Goal: Information Seeking & Learning: Learn about a topic

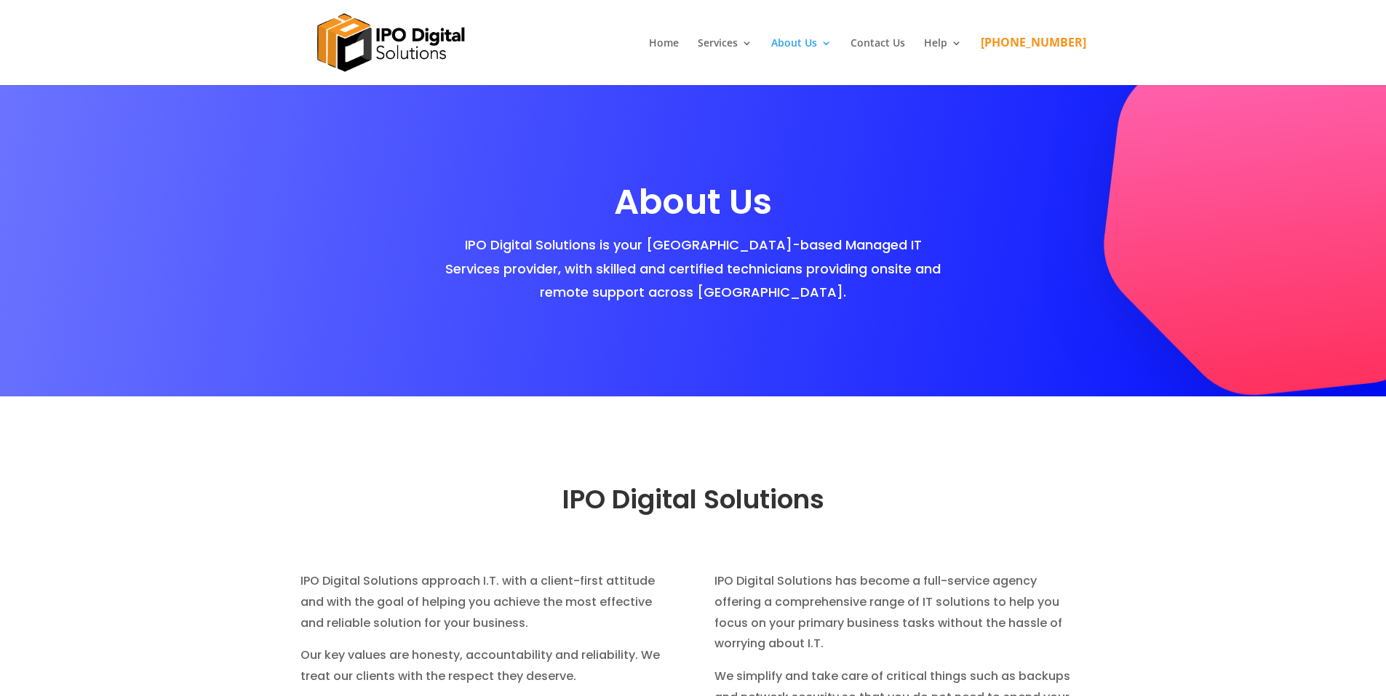
click at [379, 34] on img at bounding box center [390, 42] width 175 height 85
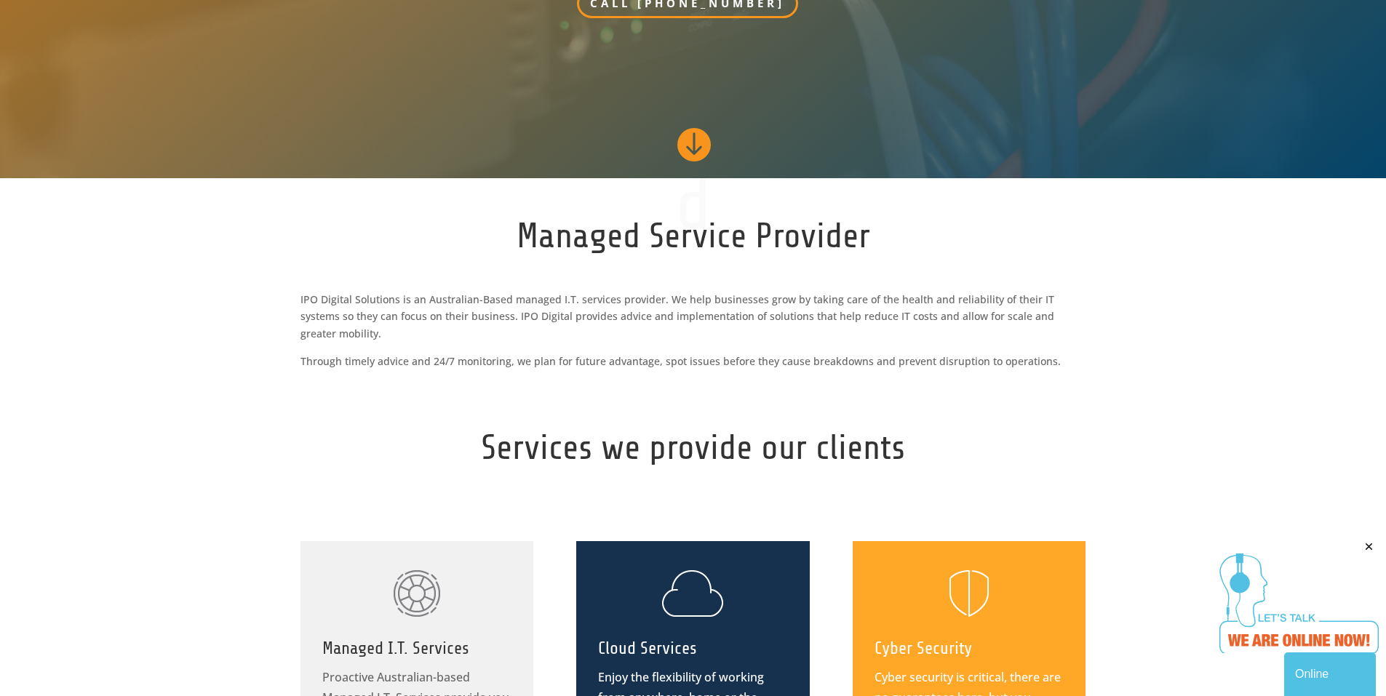
scroll to position [319, 0]
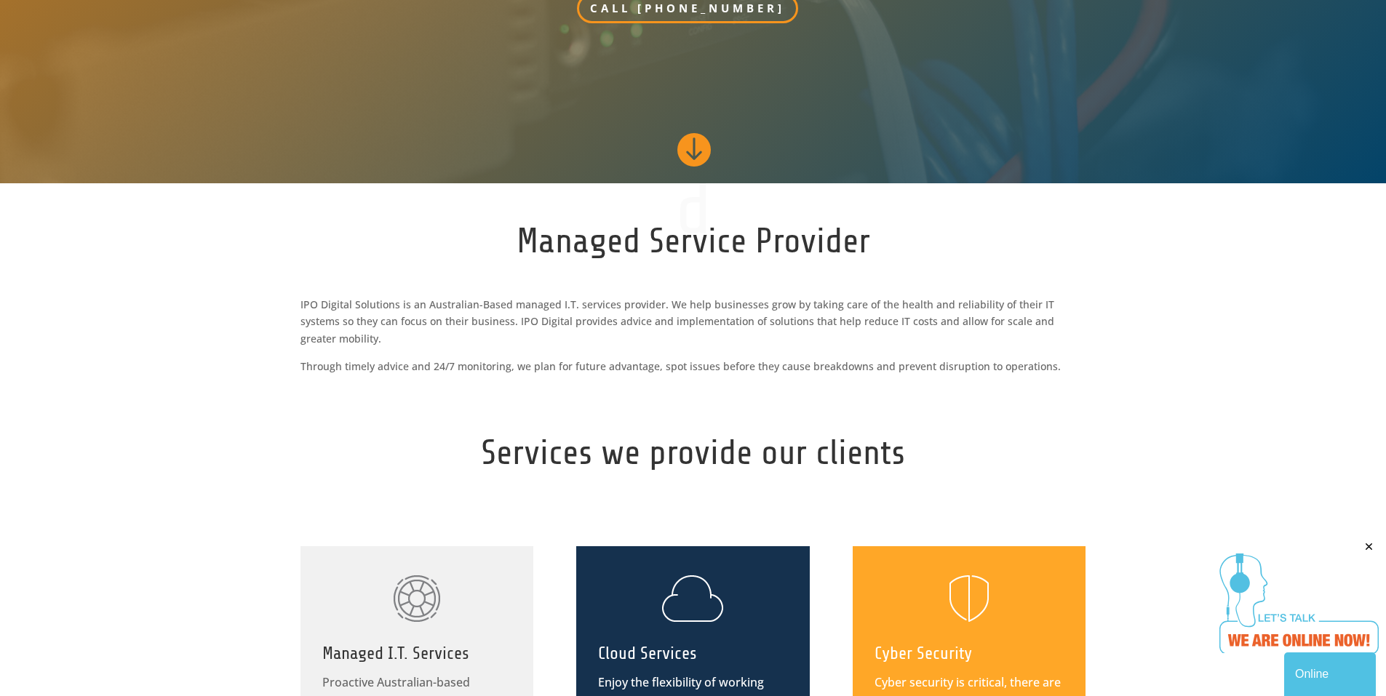
drag, startPoint x: 1120, startPoint y: 310, endPoint x: 1052, endPoint y: 249, distance: 91.7
click at [1052, 249] on h2 "Managed Service Provider" at bounding box center [693, 245] width 786 height 56
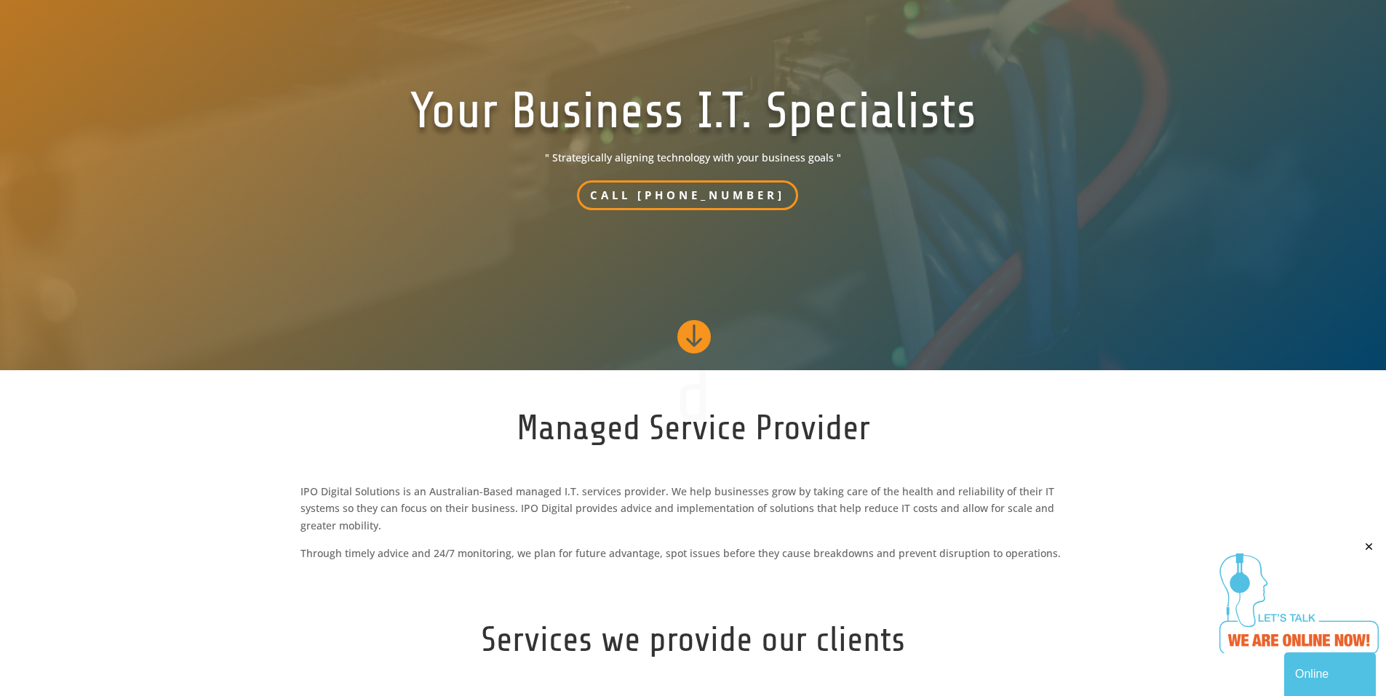
scroll to position [0, 0]
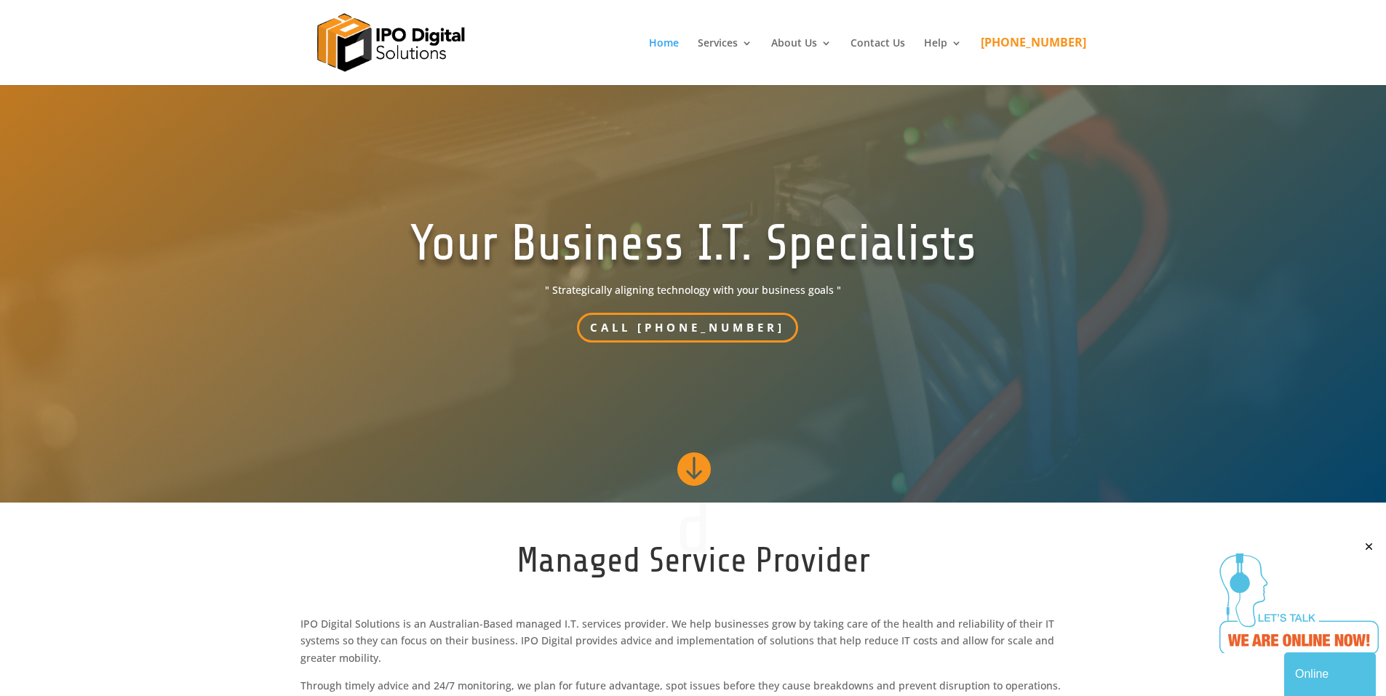
click at [794, 33] on div at bounding box center [693, 42] width 786 height 85
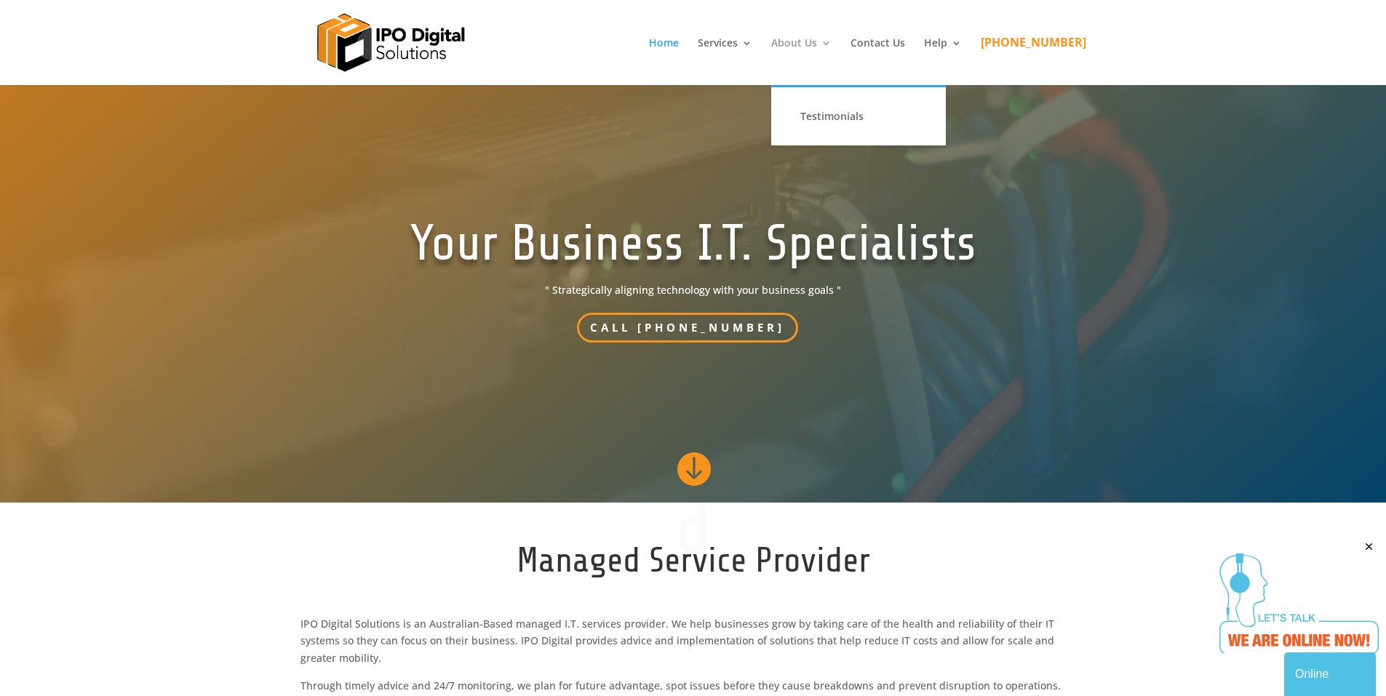
click at [818, 38] on link "About Us" at bounding box center [801, 61] width 60 height 47
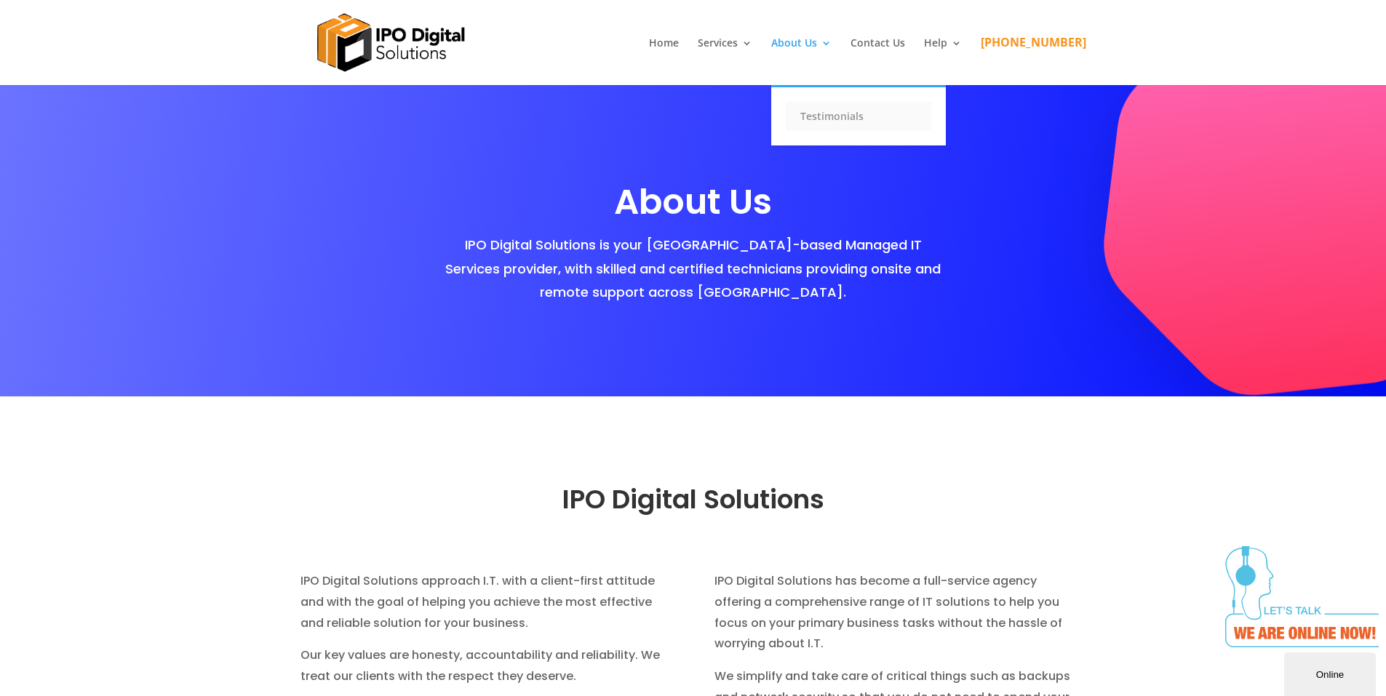
click at [860, 113] on link "Testimonials" at bounding box center [858, 116] width 145 height 29
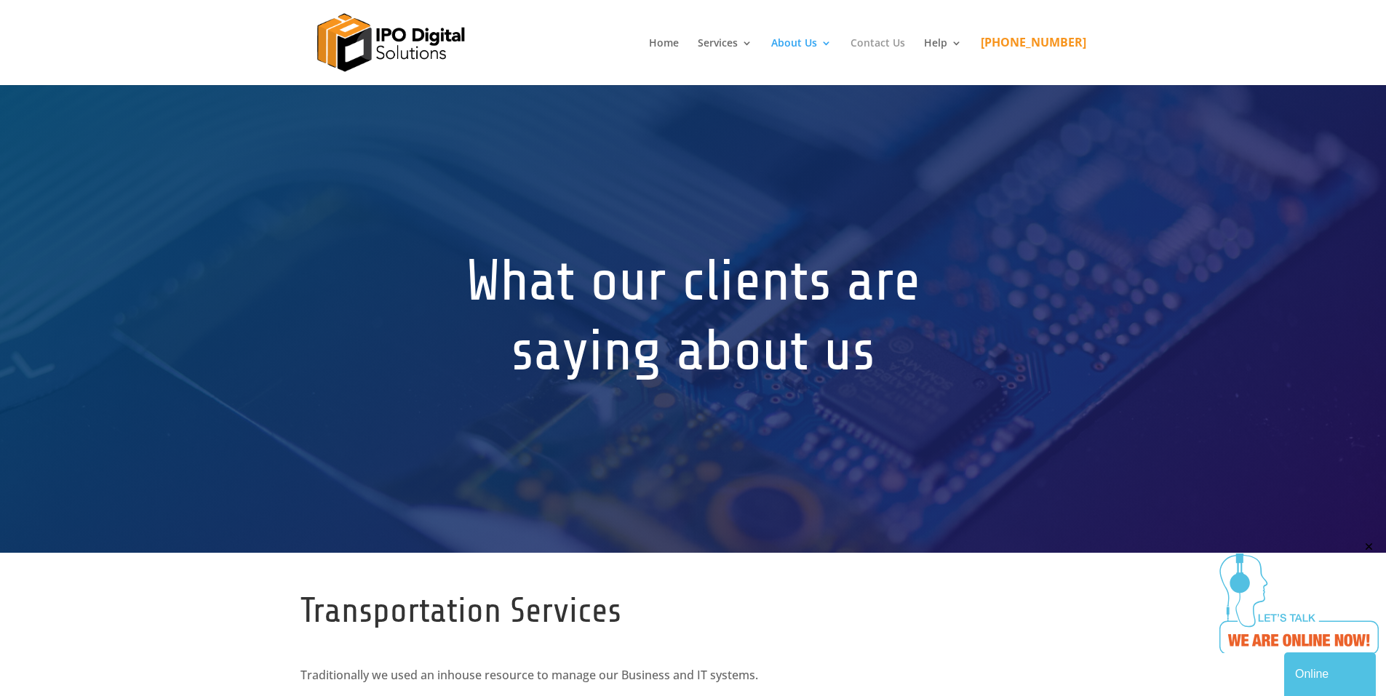
click at [903, 41] on link "Contact Us" at bounding box center [877, 61] width 55 height 47
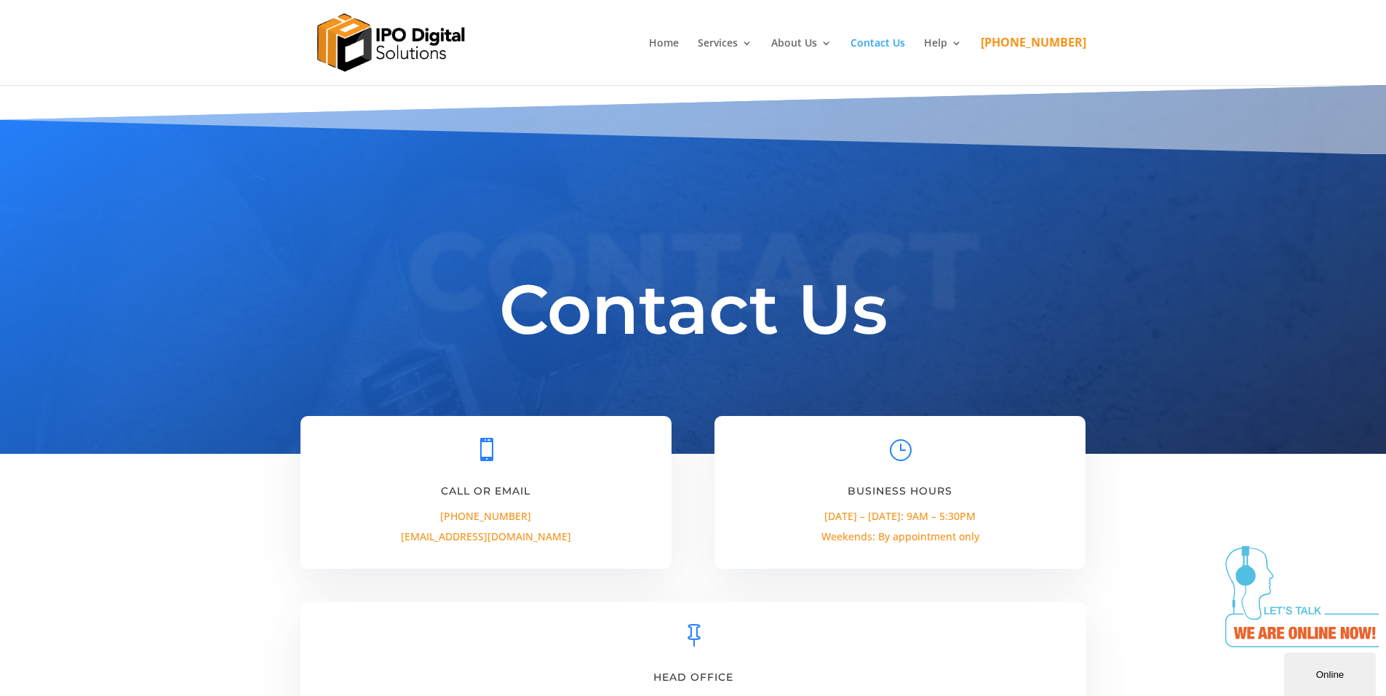
drag, startPoint x: 362, startPoint y: 30, endPoint x: 257, endPoint y: 45, distance: 106.6
click at [362, 30] on img at bounding box center [390, 42] width 175 height 85
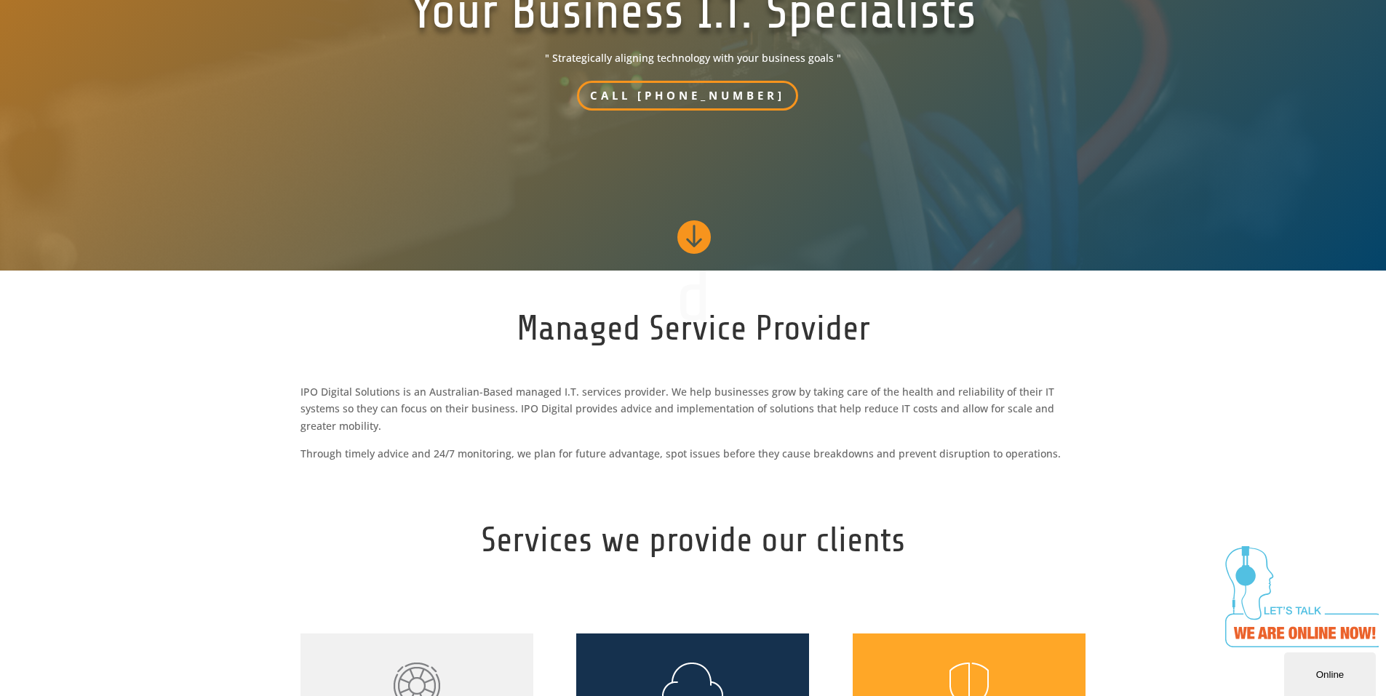
scroll to position [233, 0]
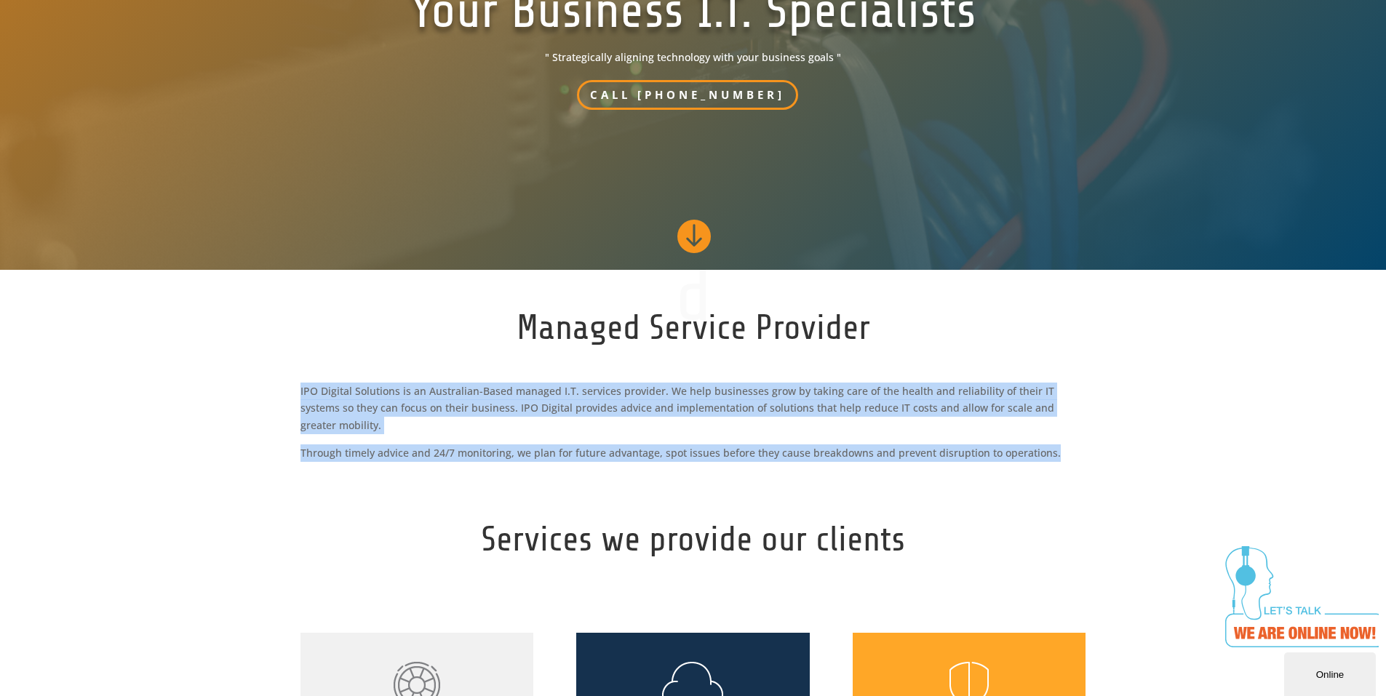
drag, startPoint x: 300, startPoint y: 391, endPoint x: 1137, endPoint y: 463, distance: 839.5
copy div "IPO Digital Solutions is an Australian-Based managed I.T. services provider. We…"
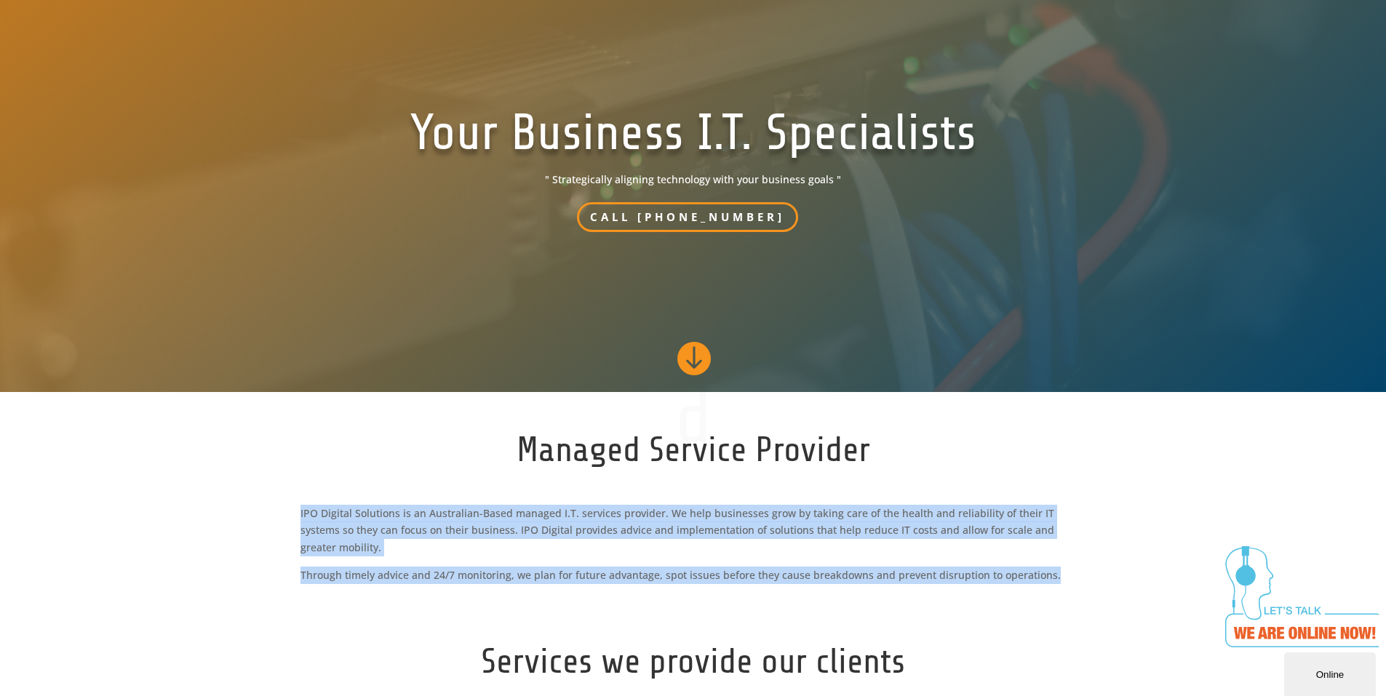
scroll to position [0, 0]
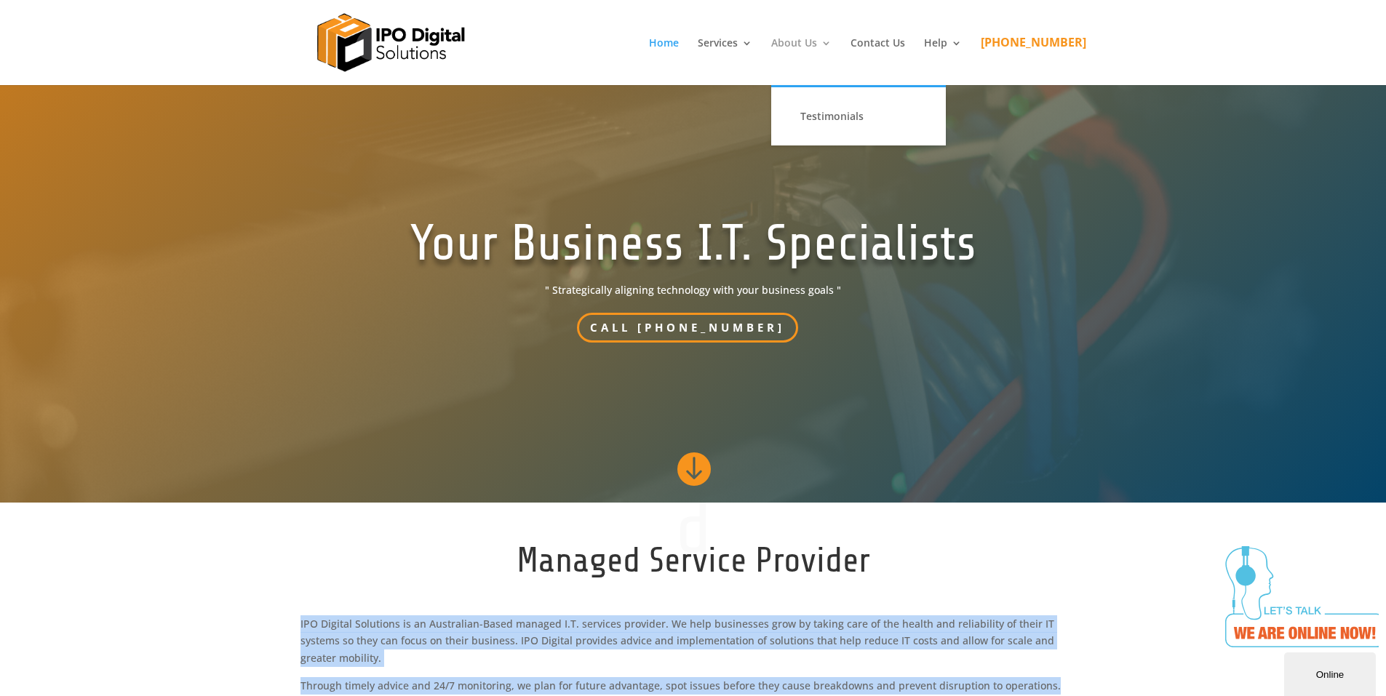
click at [831, 39] on link "About Us" at bounding box center [801, 61] width 60 height 47
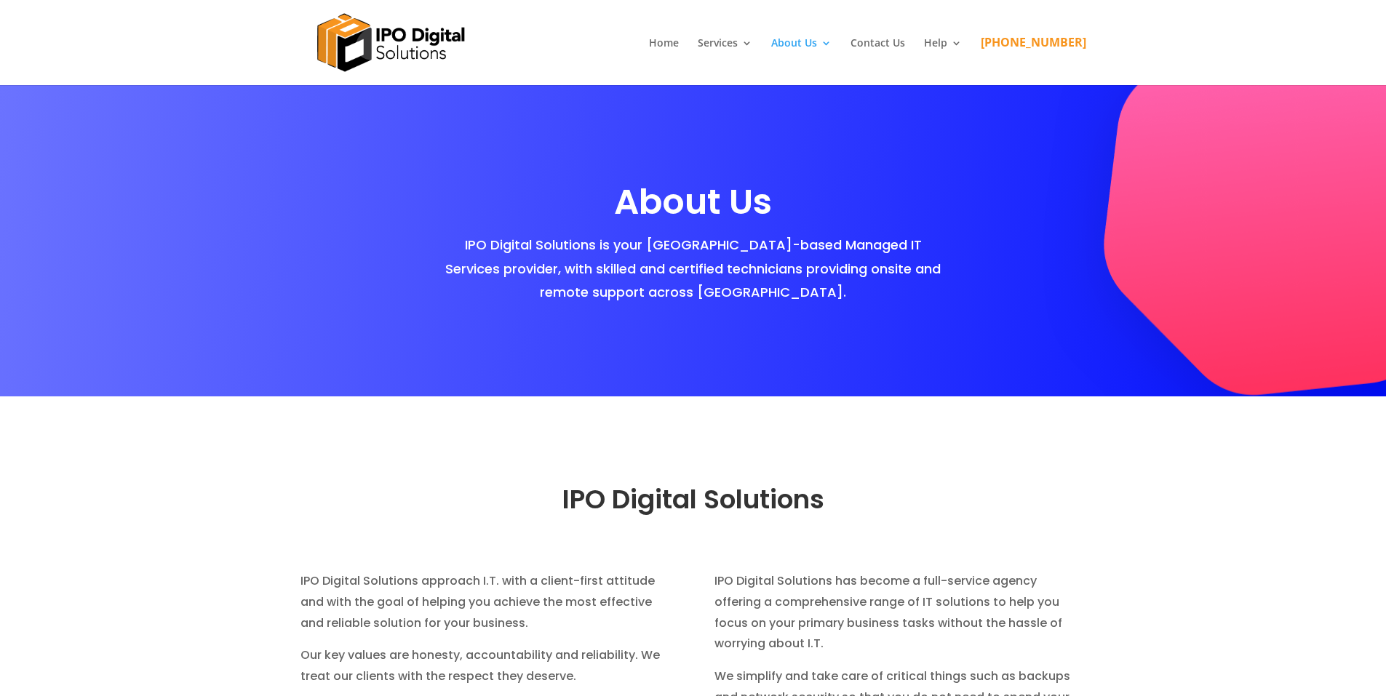
click at [759, 29] on div at bounding box center [693, 42] width 786 height 85
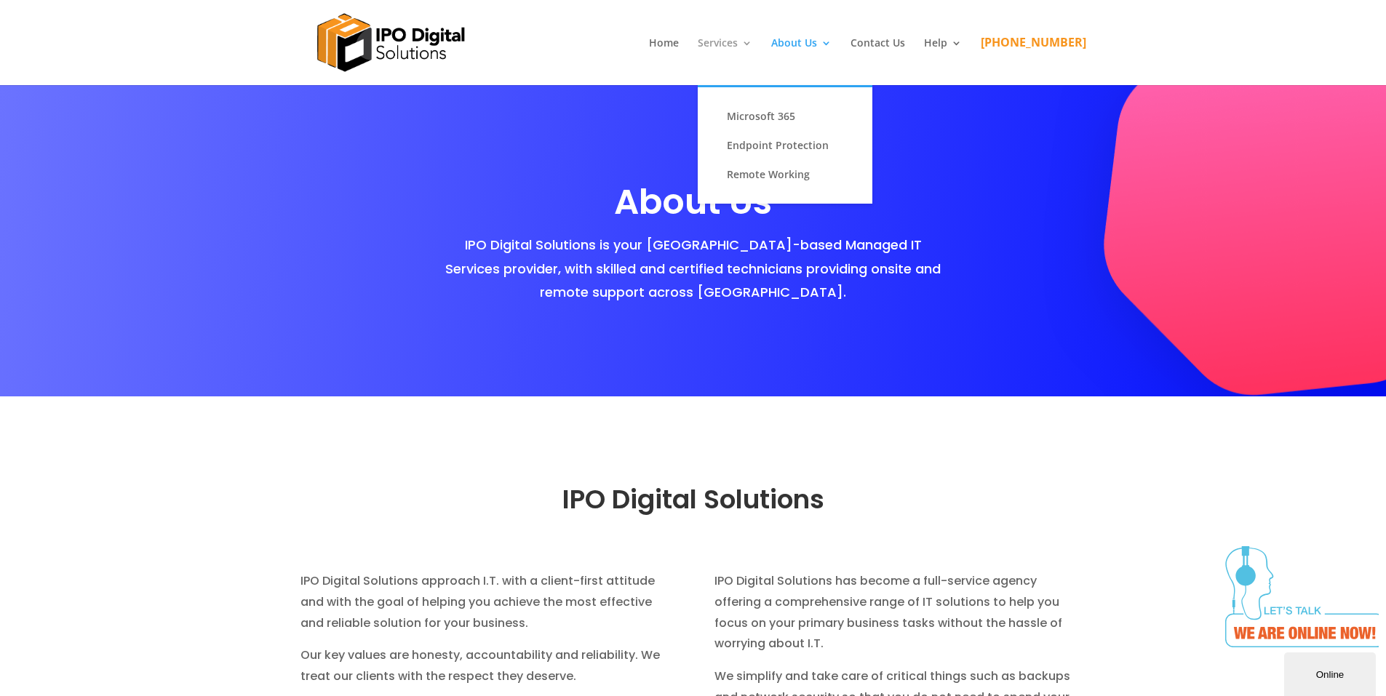
click at [752, 38] on link "Services" at bounding box center [725, 61] width 55 height 47
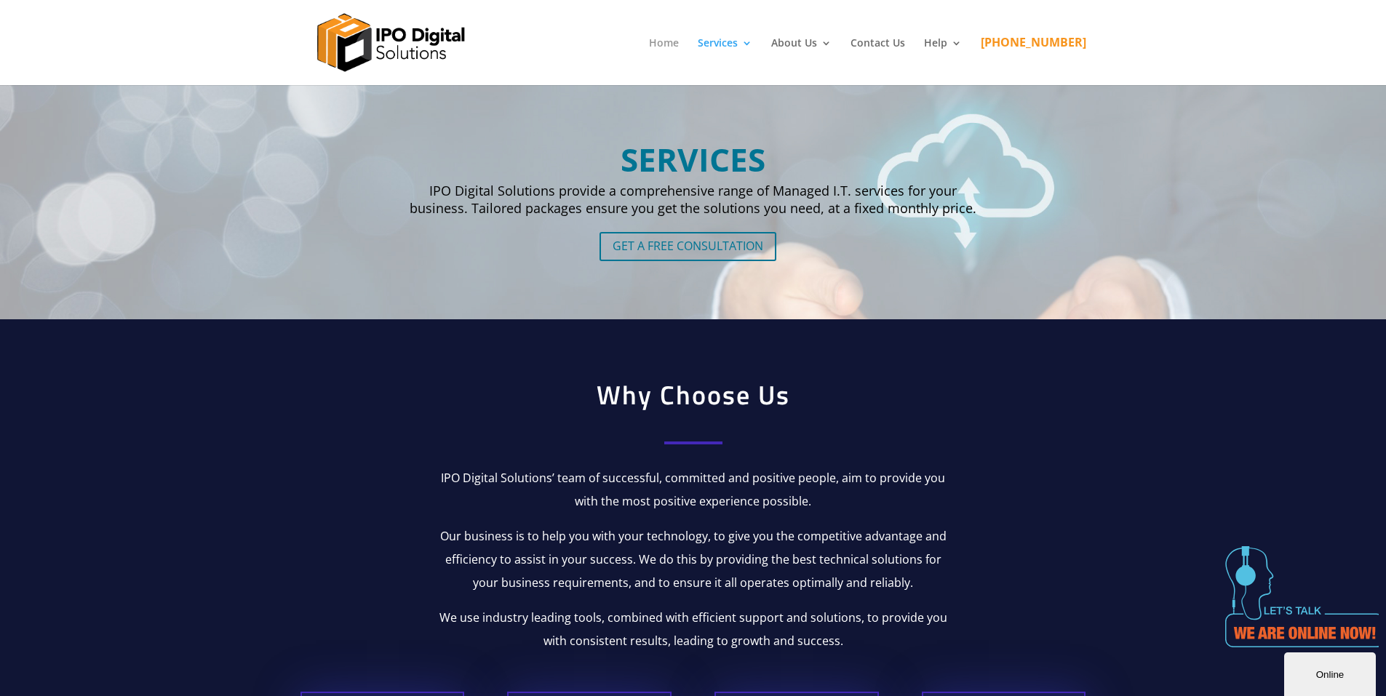
click at [679, 45] on link "Home" at bounding box center [664, 61] width 30 height 47
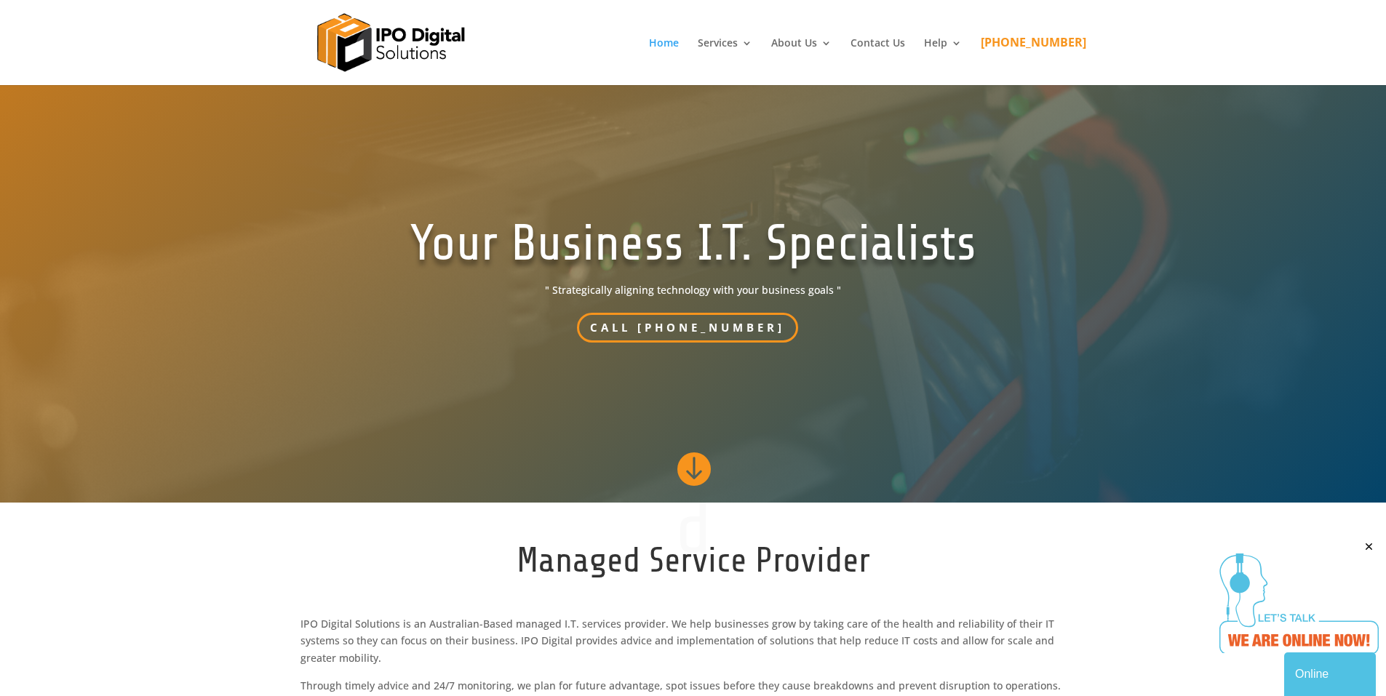
drag, startPoint x: 772, startPoint y: 45, endPoint x: 478, endPoint y: 191, distance: 327.9
click at [752, 45] on link "Services" at bounding box center [725, 61] width 55 height 47
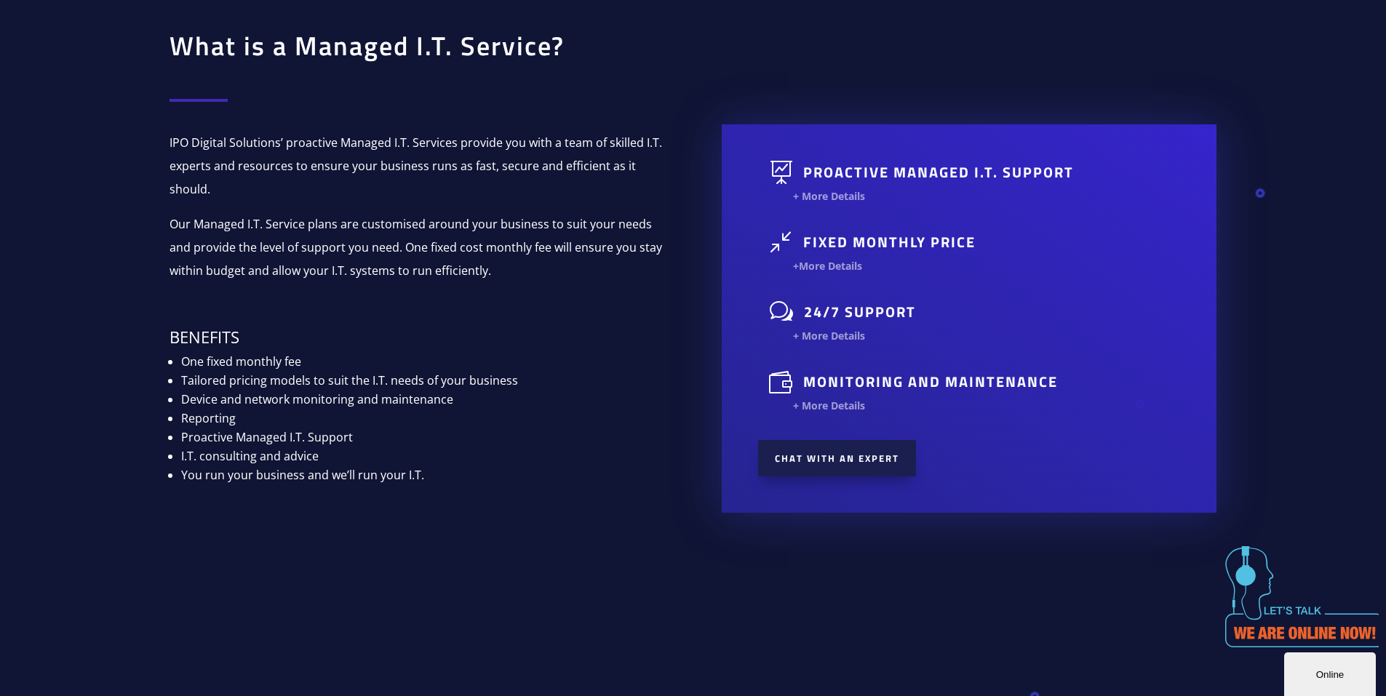
scroll to position [1280, 0]
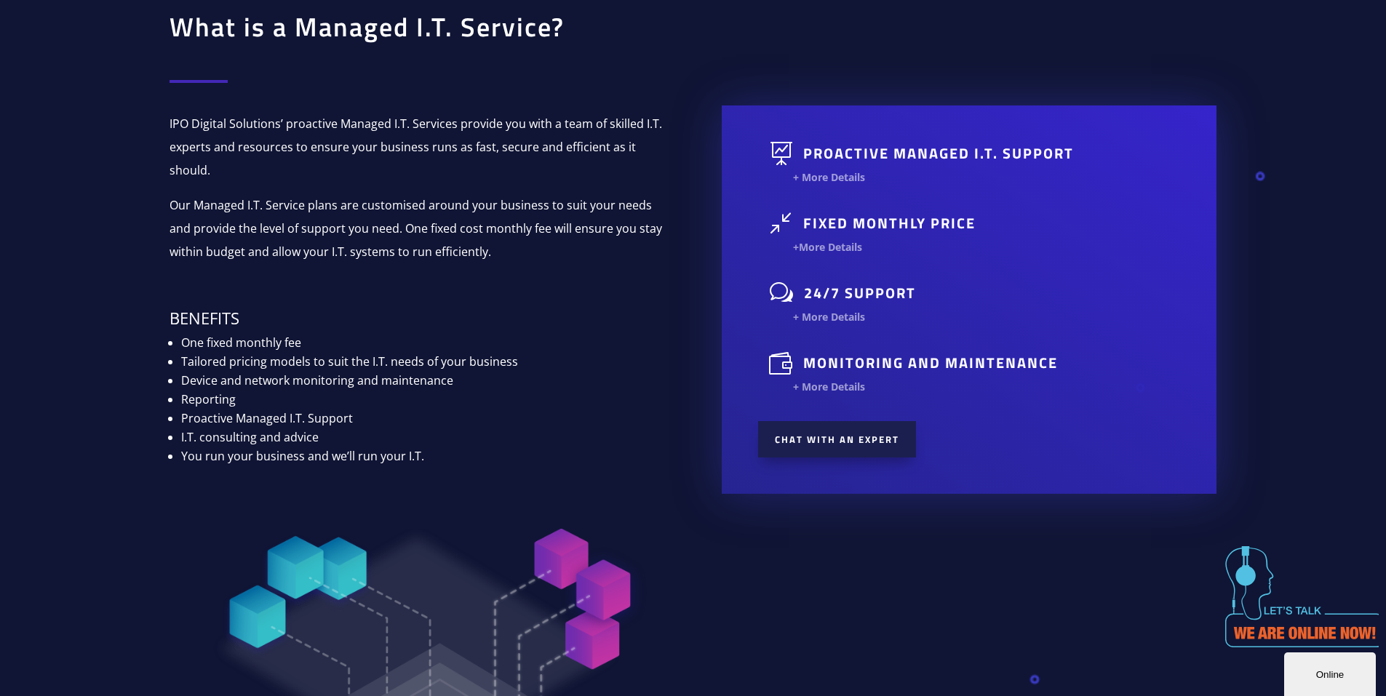
click at [812, 251] on h5 "+More Details" at bounding box center [986, 247] width 387 height 10
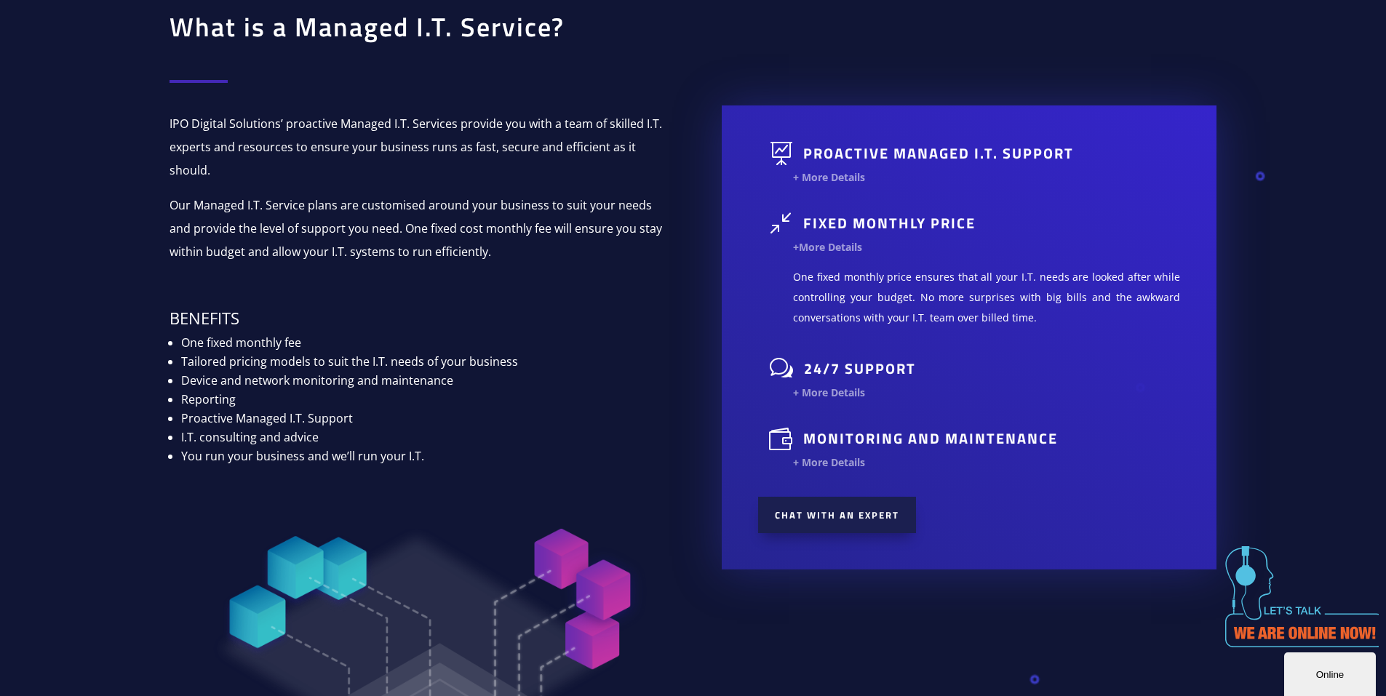
click at [804, 236] on h4 "fixed monthly price" at bounding box center [986, 227] width 366 height 31
click at [804, 247] on h5 "+More Details" at bounding box center [986, 247] width 387 height 10
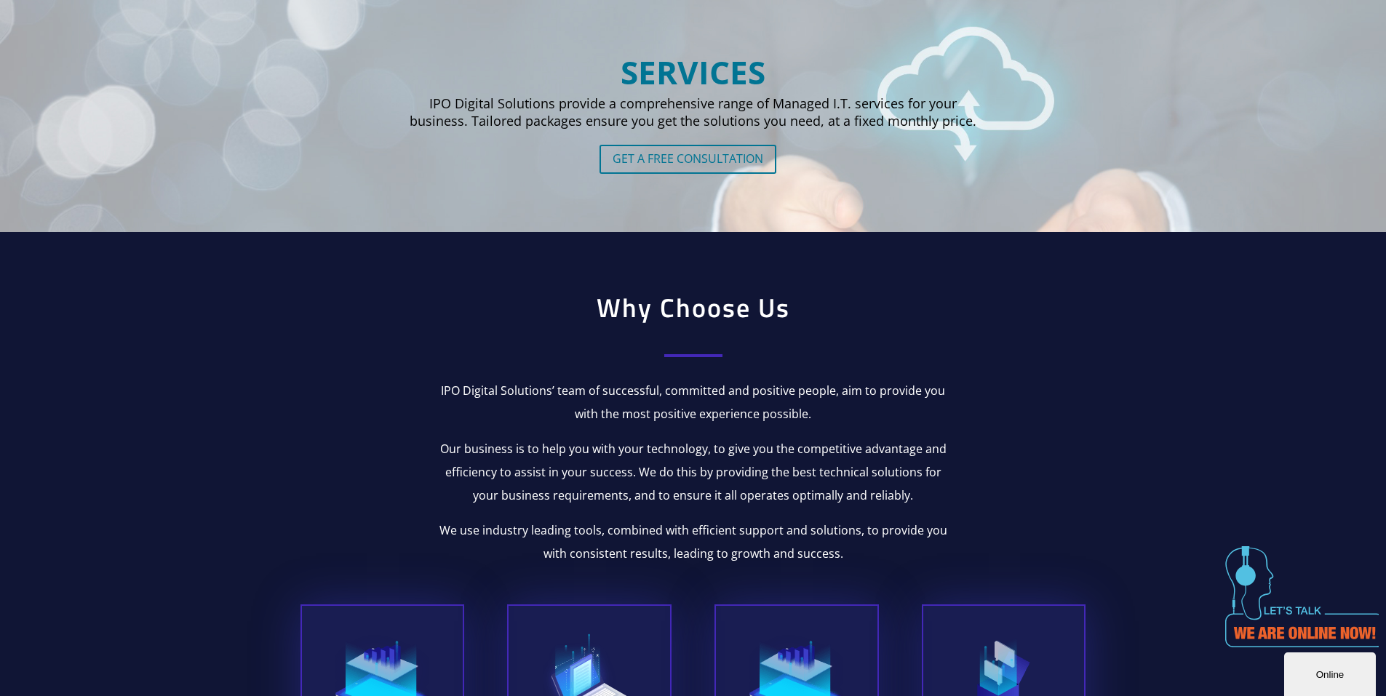
scroll to position [0, 0]
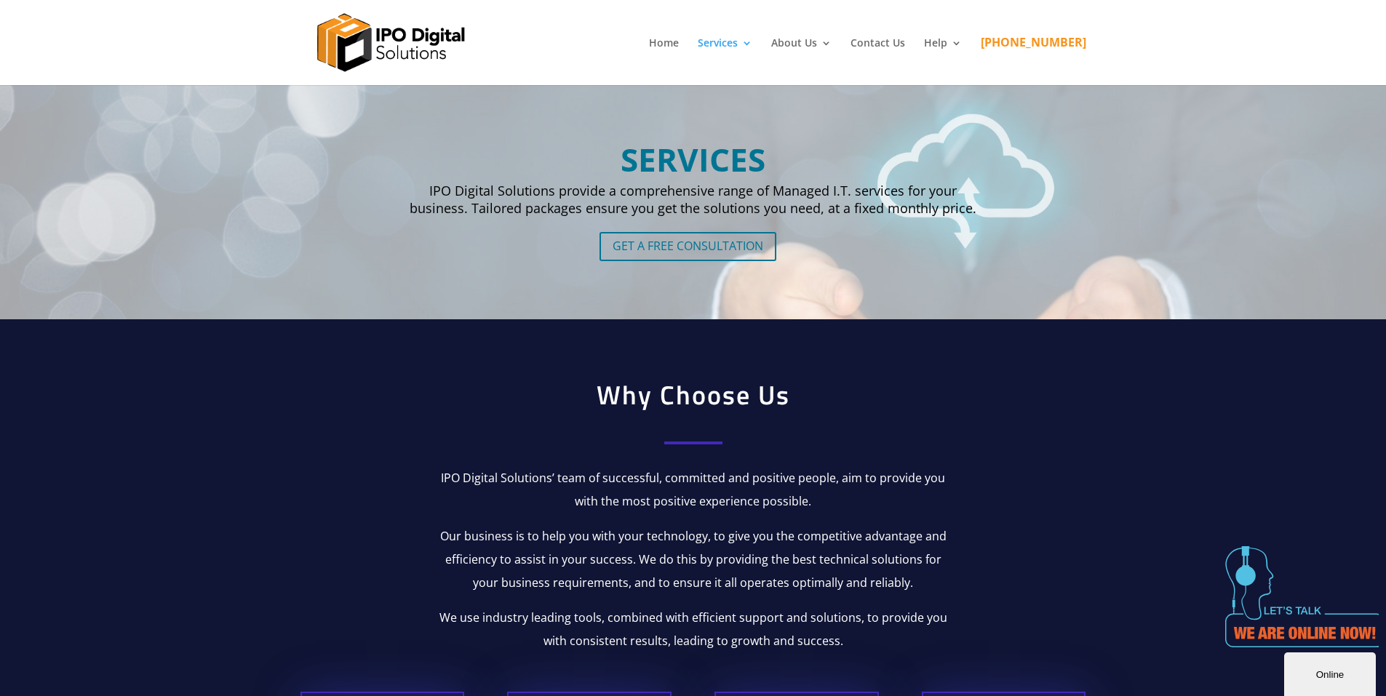
click at [425, 25] on img at bounding box center [390, 42] width 175 height 85
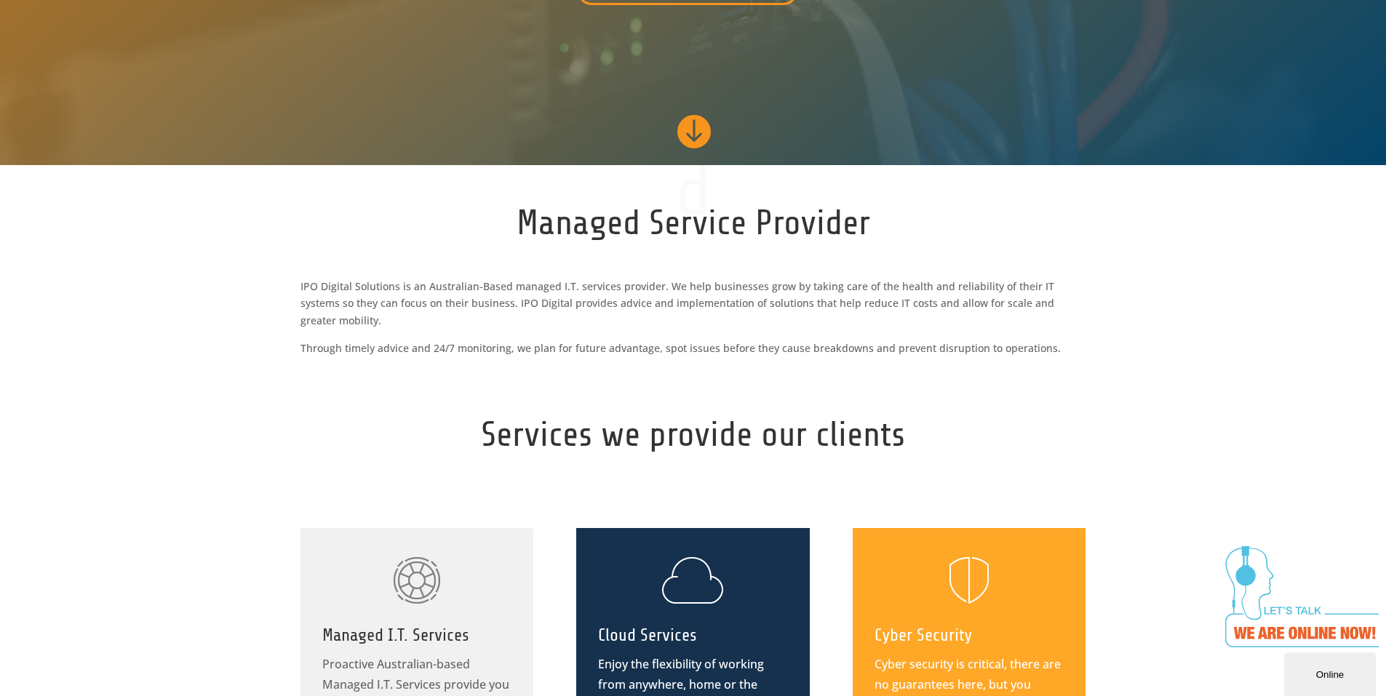
scroll to position [291, 0]
